Goal: Information Seeking & Learning: Learn about a topic

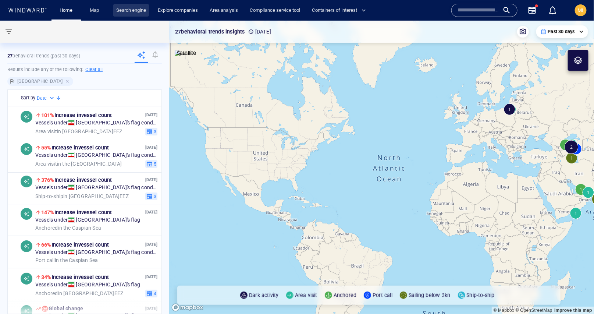
click at [140, 11] on link "Search engine" at bounding box center [131, 10] width 36 height 13
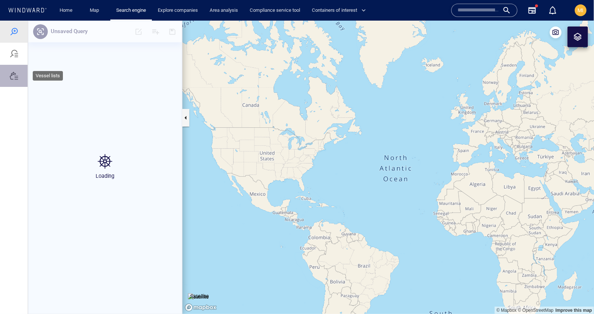
click at [14, 76] on div at bounding box center [14, 75] width 9 height 9
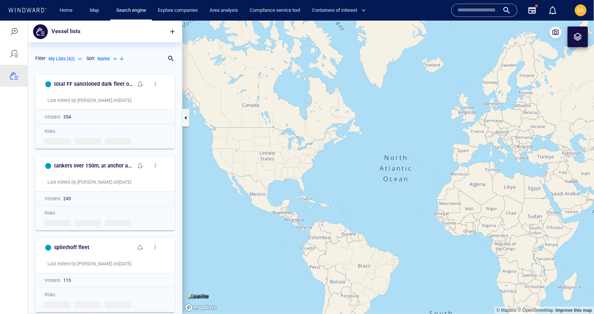
scroll to position [243, 154]
click at [109, 58] on p "Name" at bounding box center [103, 58] width 12 height 7
click at [117, 90] on p "Last Update" at bounding box center [117, 92] width 25 height 7
type input "*********"
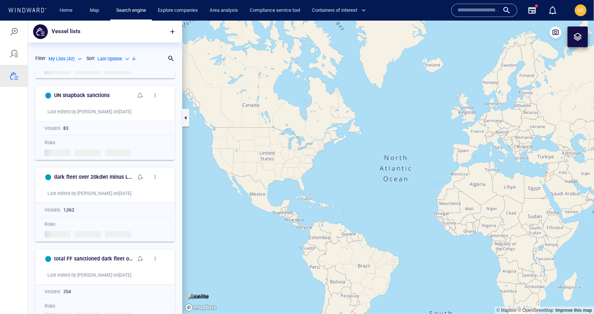
scroll to position [320, 0]
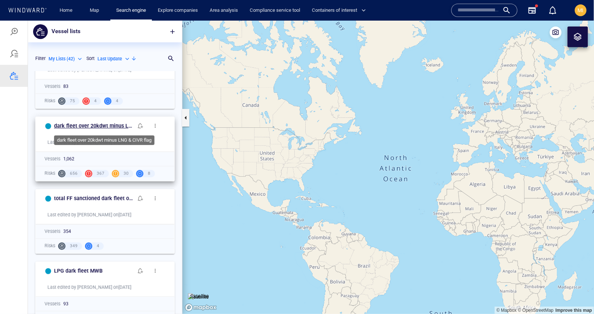
click at [112, 125] on h6 "dark fleet over 20kdwt minus LNG & CIVR flag" at bounding box center [93, 125] width 79 height 9
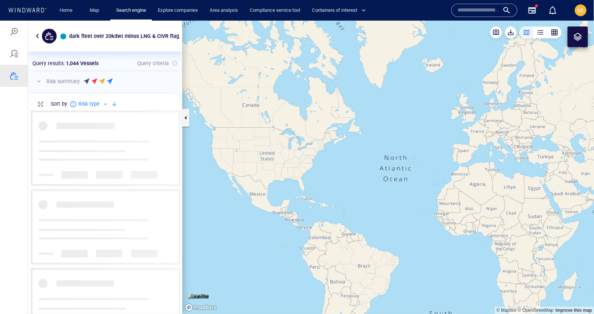
scroll to position [203, 154]
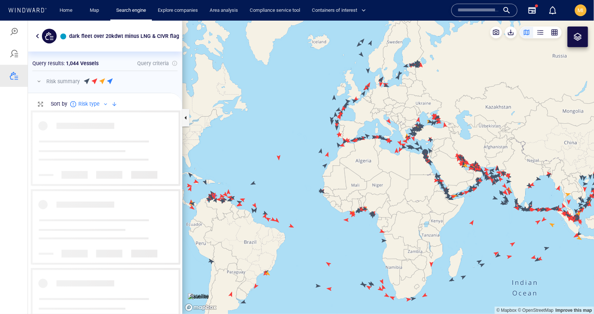
drag, startPoint x: 421, startPoint y: 162, endPoint x: 397, endPoint y: 216, distance: 58.9
click at [395, 214] on canvas "Map" at bounding box center [388, 166] width 412 height 293
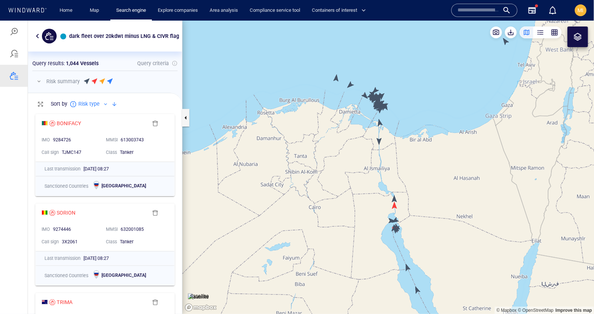
drag, startPoint x: 387, startPoint y: 142, endPoint x: 386, endPoint y: 192, distance: 49.3
click at [386, 191] on canvas "Map" at bounding box center [388, 166] width 412 height 293
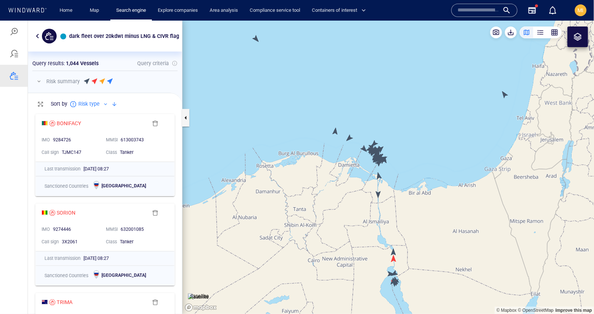
click at [505, 94] on canvas "Map" at bounding box center [388, 166] width 412 height 293
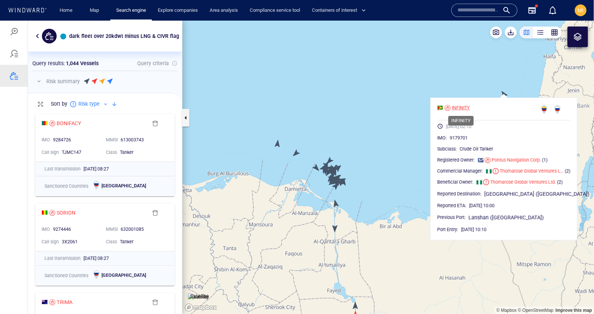
click at [461, 106] on div "INFINITY" at bounding box center [461, 107] width 18 height 7
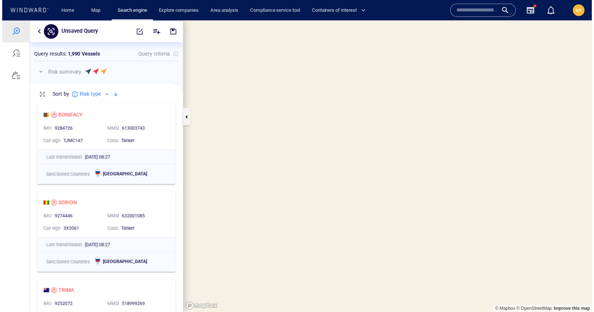
scroll to position [0, 0]
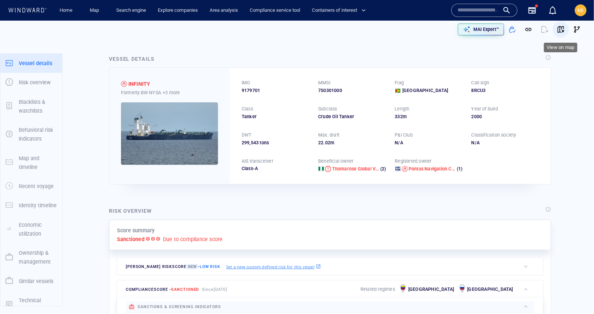
click at [561, 28] on span "button" at bounding box center [560, 29] width 7 height 7
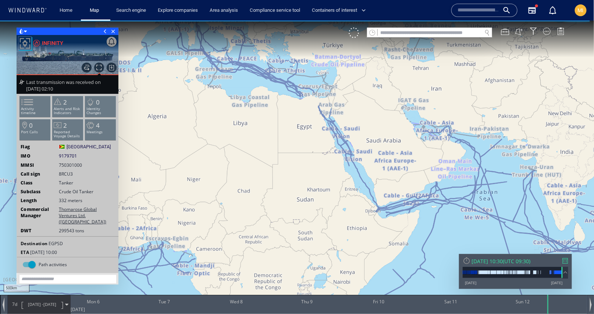
drag, startPoint x: 325, startPoint y: 135, endPoint x: 336, endPoint y: 174, distance: 40.6
click at [336, 172] on canvas "Map" at bounding box center [297, 163] width 594 height 286
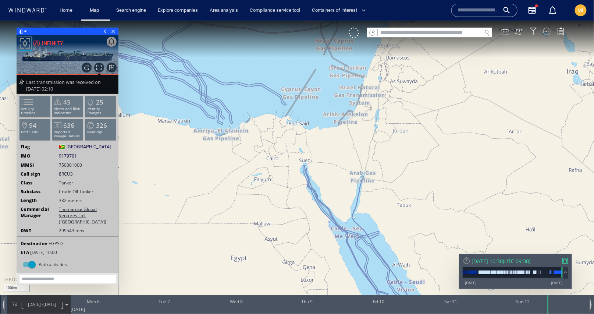
click at [546, 32] on div at bounding box center [546, 30] width 7 height 7
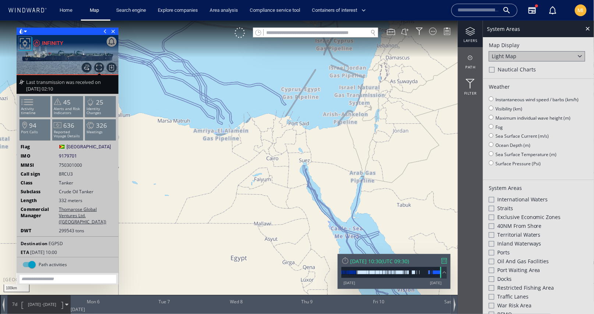
click at [470, 30] on div at bounding box center [470, 30] width 25 height 9
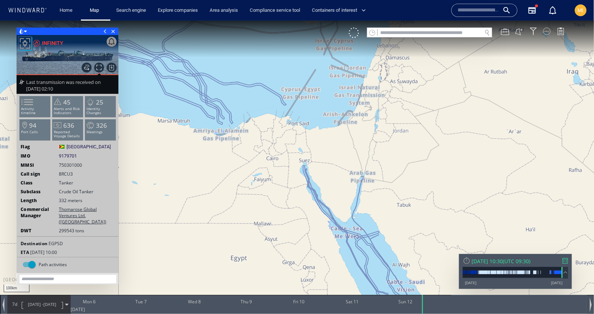
click at [548, 33] on div at bounding box center [546, 30] width 7 height 7
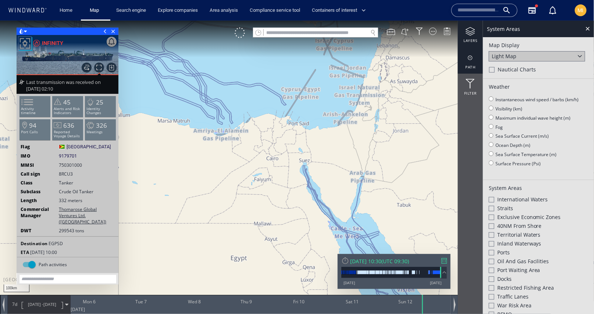
click at [470, 60] on div at bounding box center [470, 57] width 25 height 9
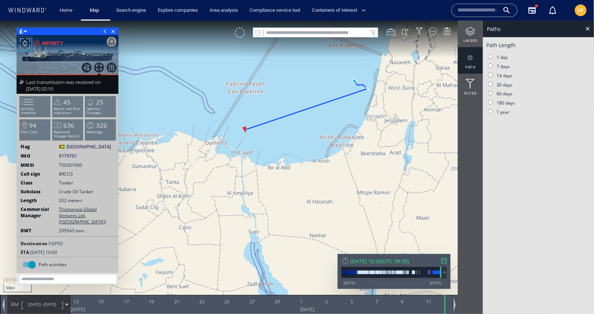
drag, startPoint x: 329, startPoint y: 114, endPoint x: 286, endPoint y: 157, distance: 61.1
click at [286, 155] on canvas "Map" at bounding box center [297, 163] width 594 height 286
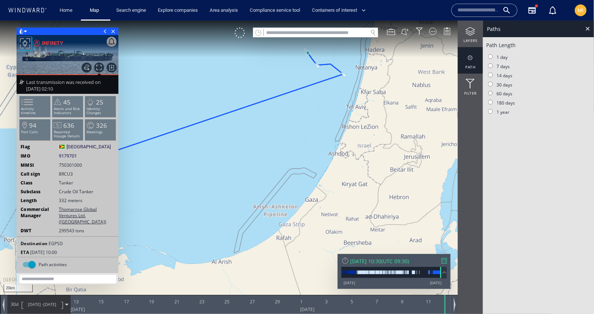
drag, startPoint x: 340, startPoint y: 103, endPoint x: 350, endPoint y: 156, distance: 54.2
click at [350, 155] on canvas "Map" at bounding box center [297, 163] width 594 height 286
